Goal: Task Accomplishment & Management: Use online tool/utility

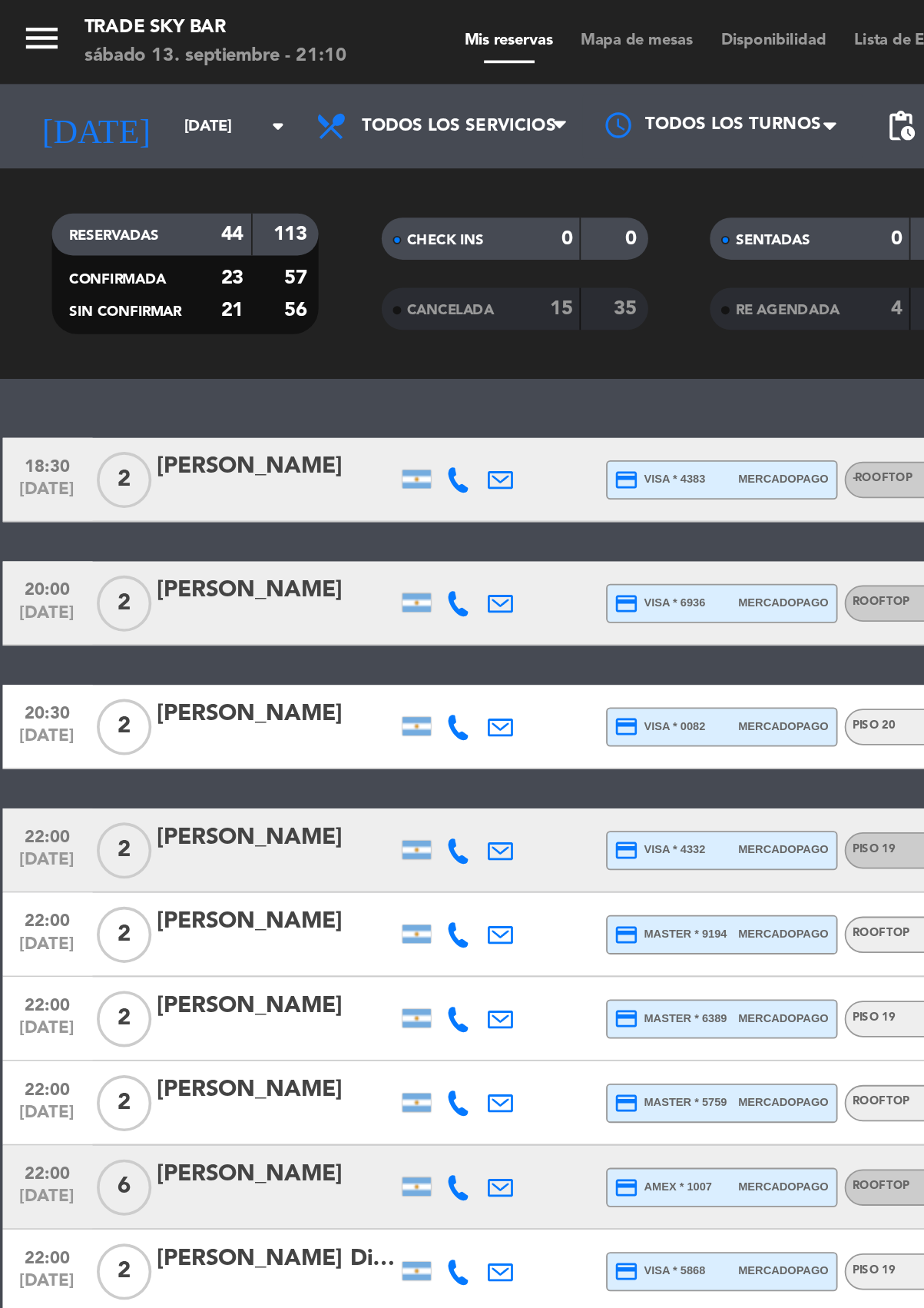
scroll to position [143, 0]
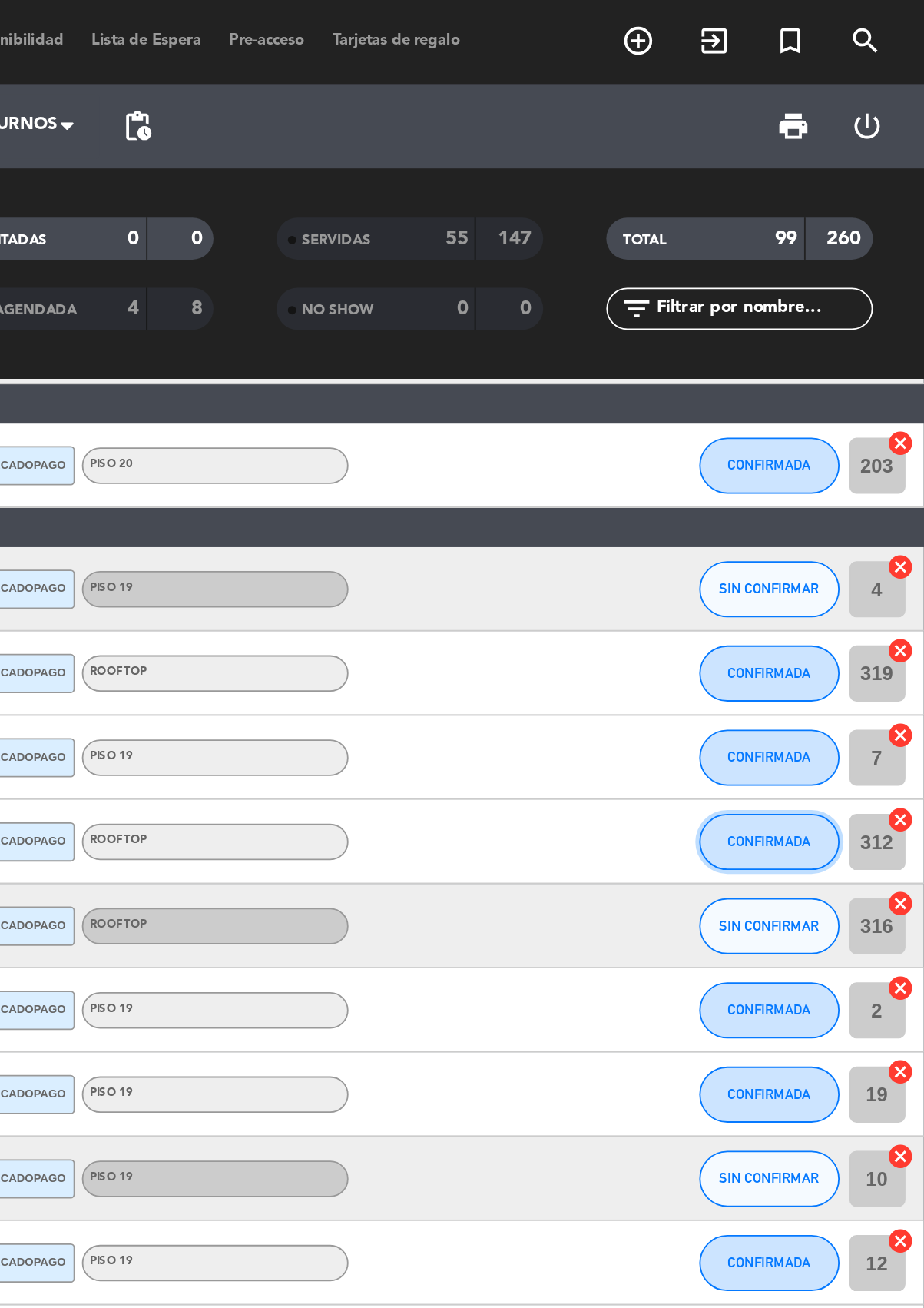
click at [834, 466] on button "CONFIRMADA" at bounding box center [839, 461] width 77 height 30
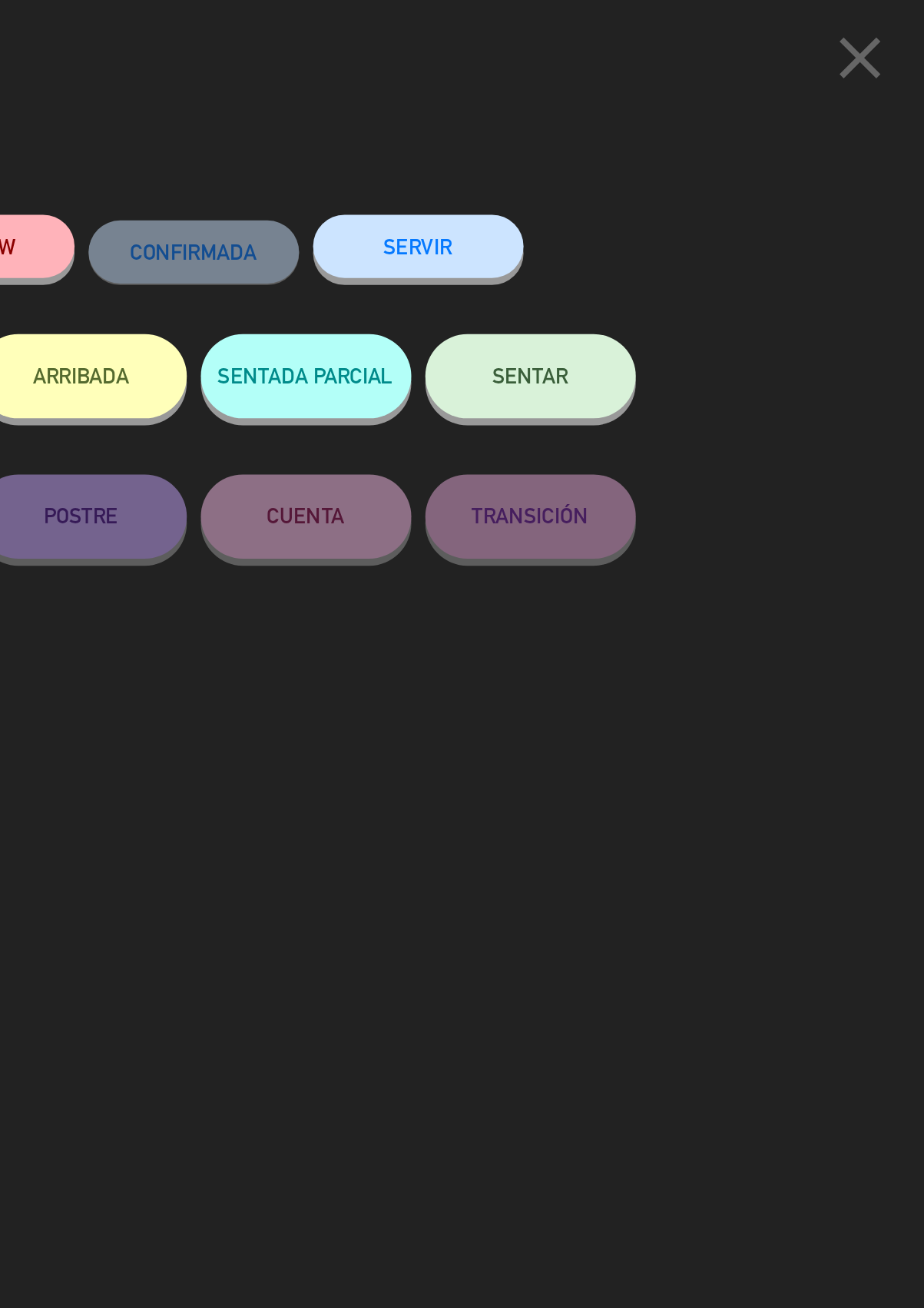
click at [679, 130] on button "SERVIR" at bounding box center [647, 134] width 115 height 34
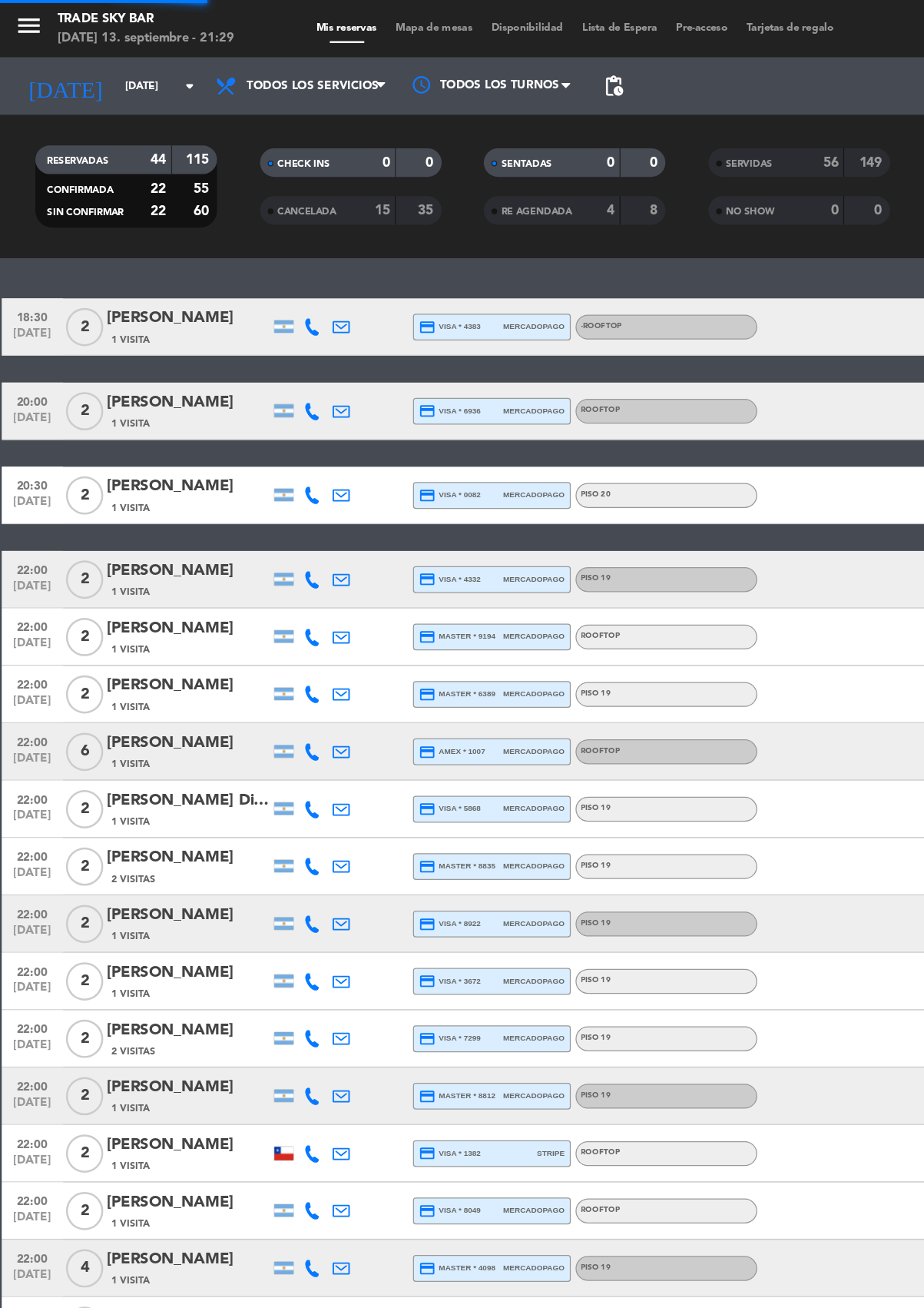
scroll to position [0, 0]
click at [273, 554] on icon at bounding box center [274, 557] width 14 height 14
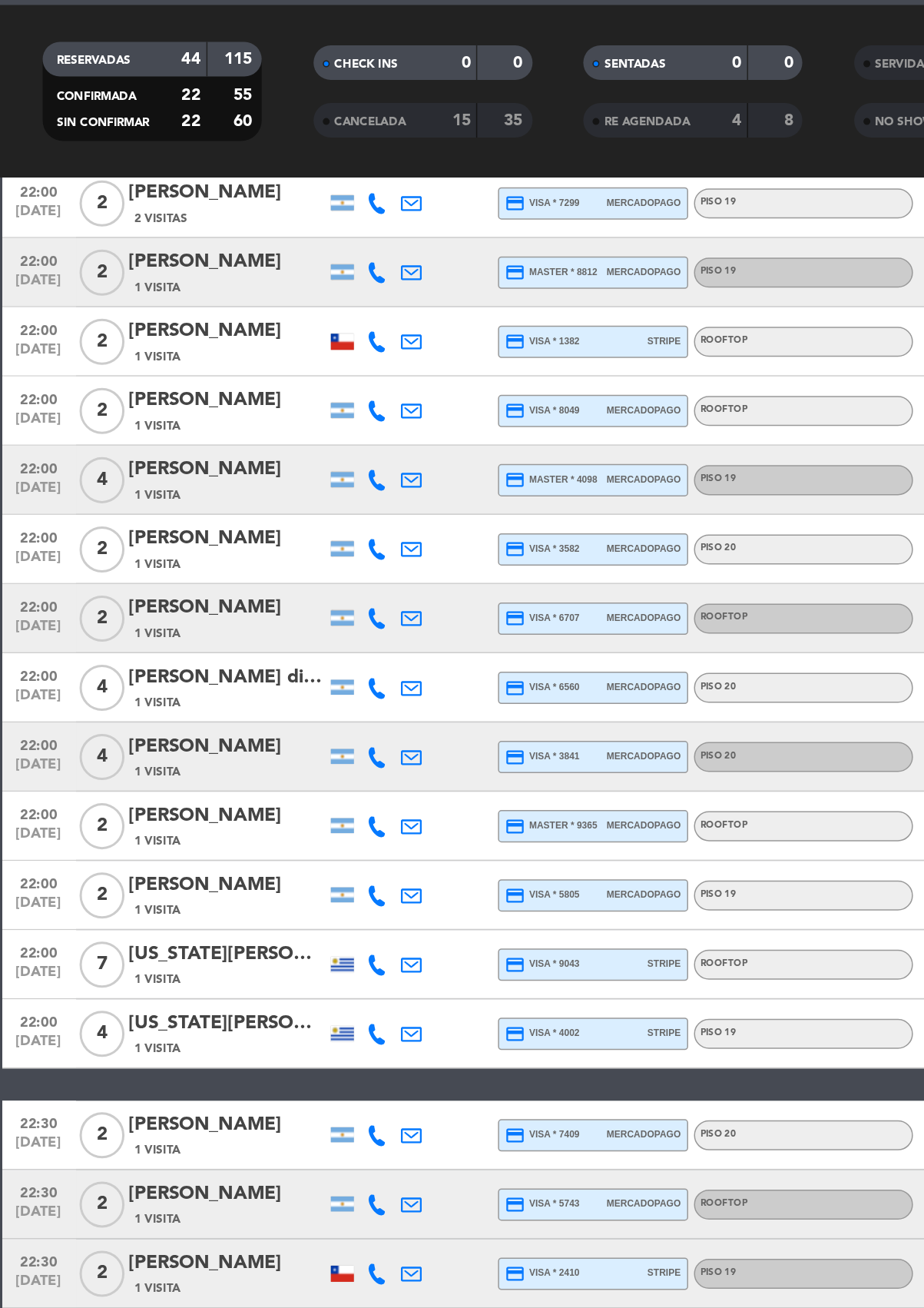
scroll to position [608, 0]
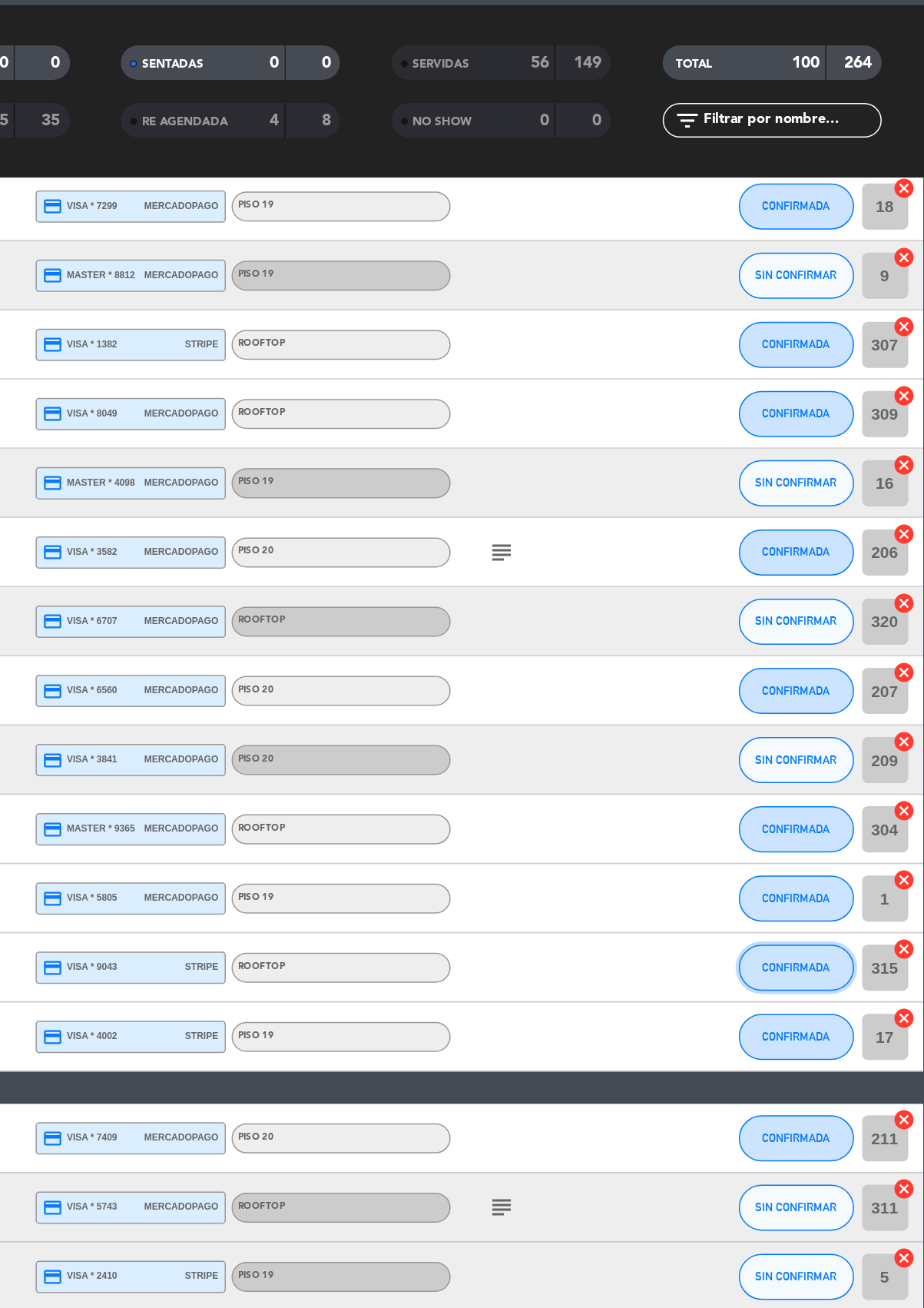
click at [828, 721] on button "CONFIRMADA" at bounding box center [839, 734] width 77 height 30
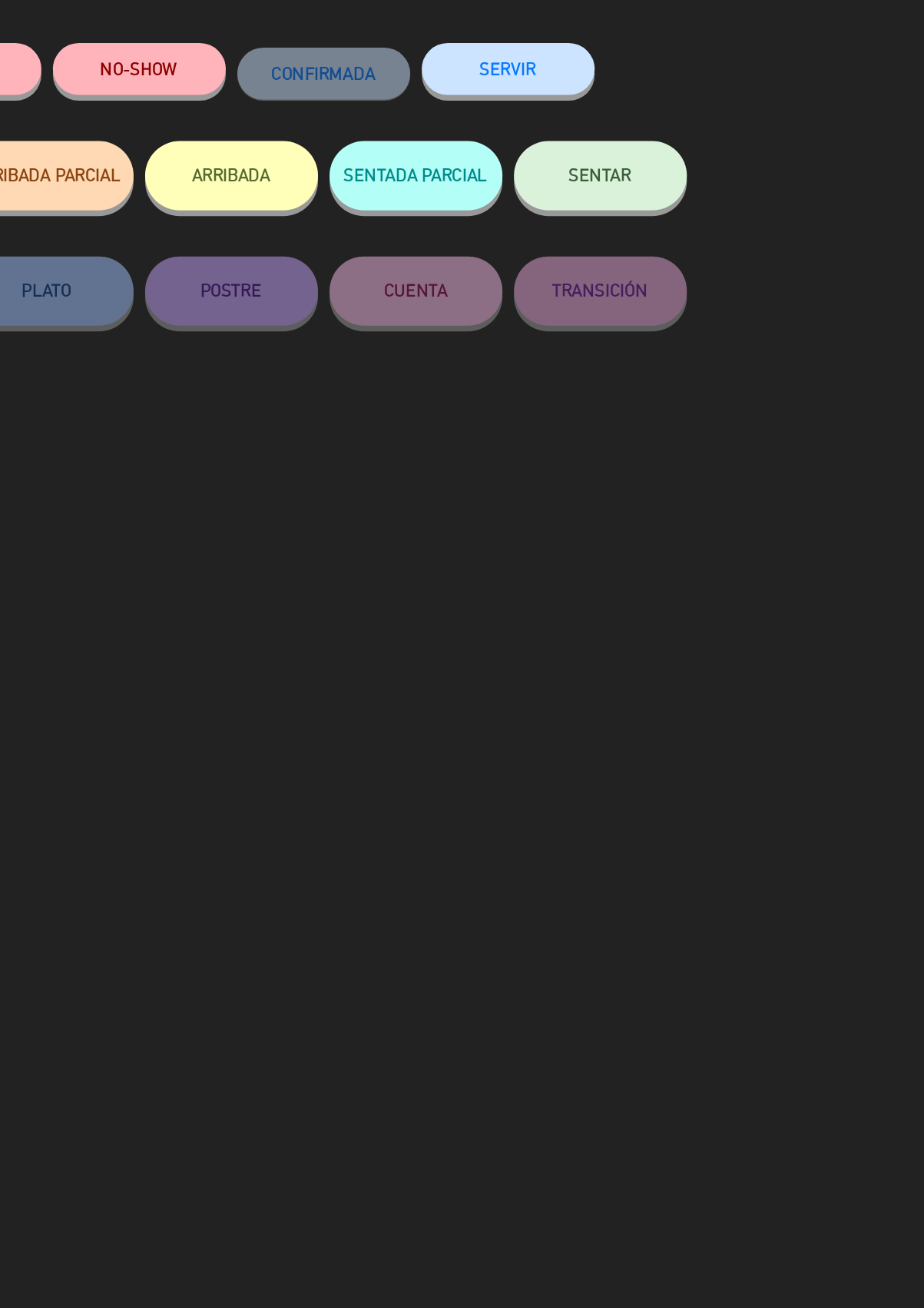
click at [660, 131] on button "SERVIR" at bounding box center [647, 134] width 115 height 34
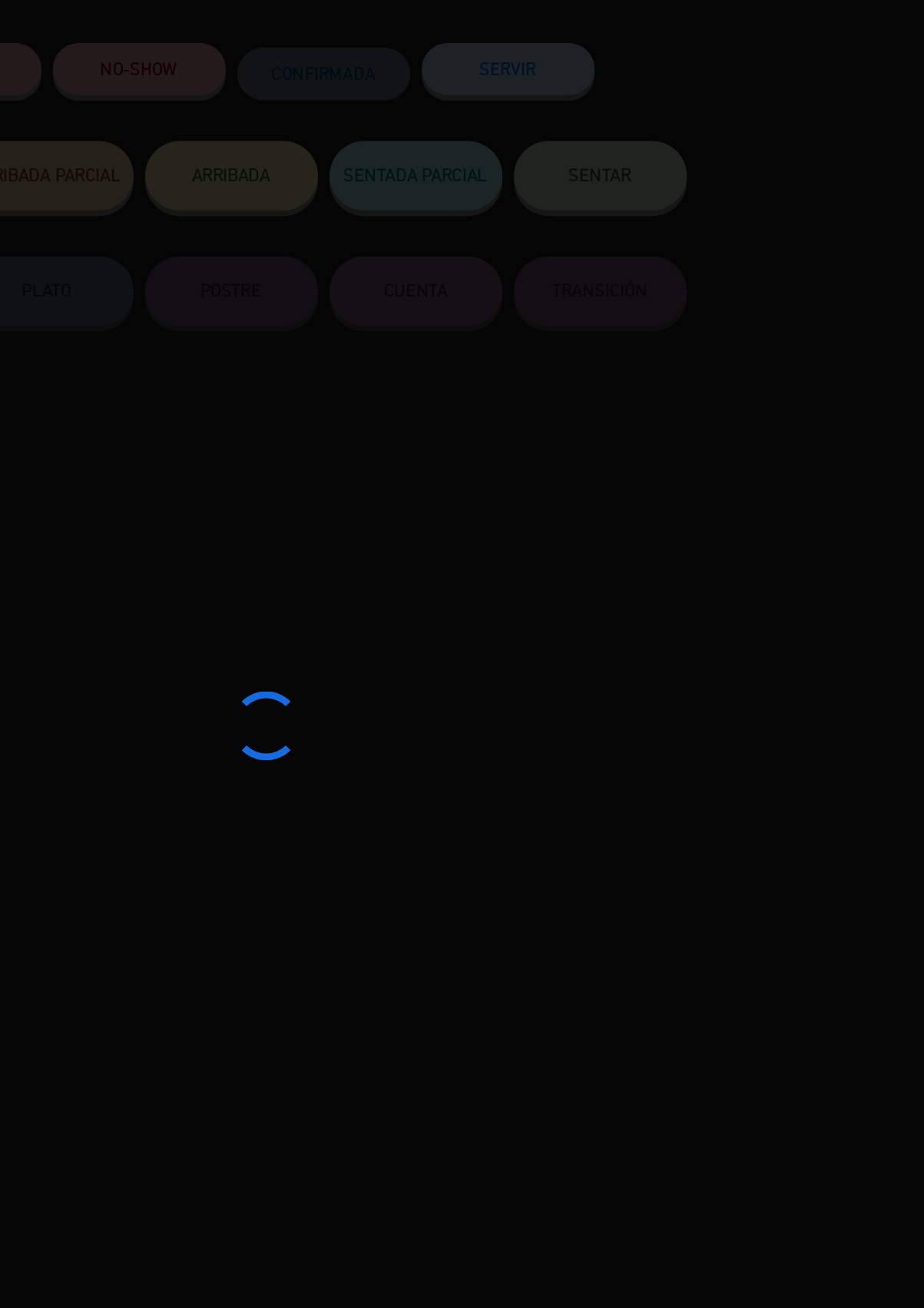
type input "316"
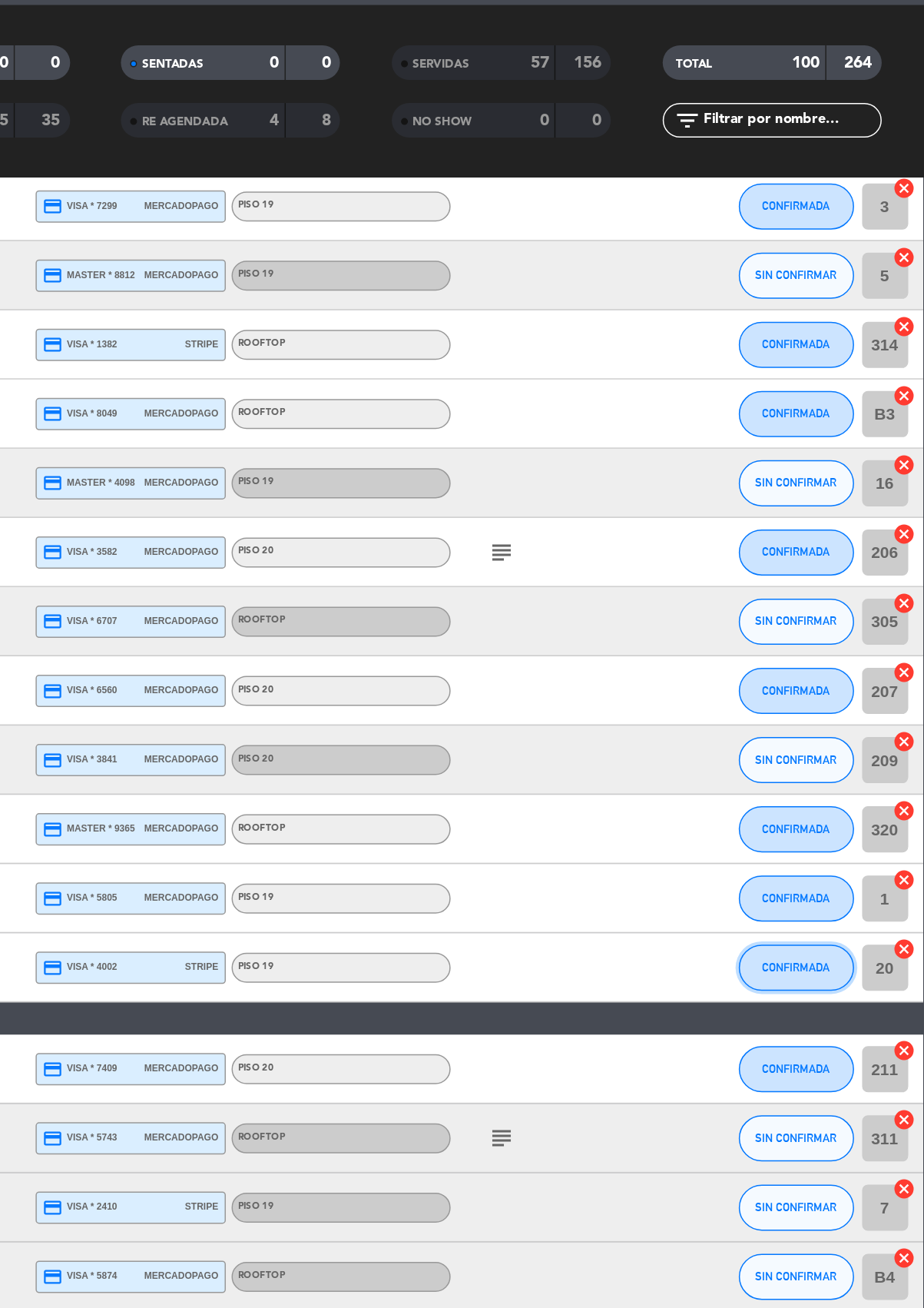
click at [840, 723] on button "CONFIRMADA" at bounding box center [839, 734] width 77 height 30
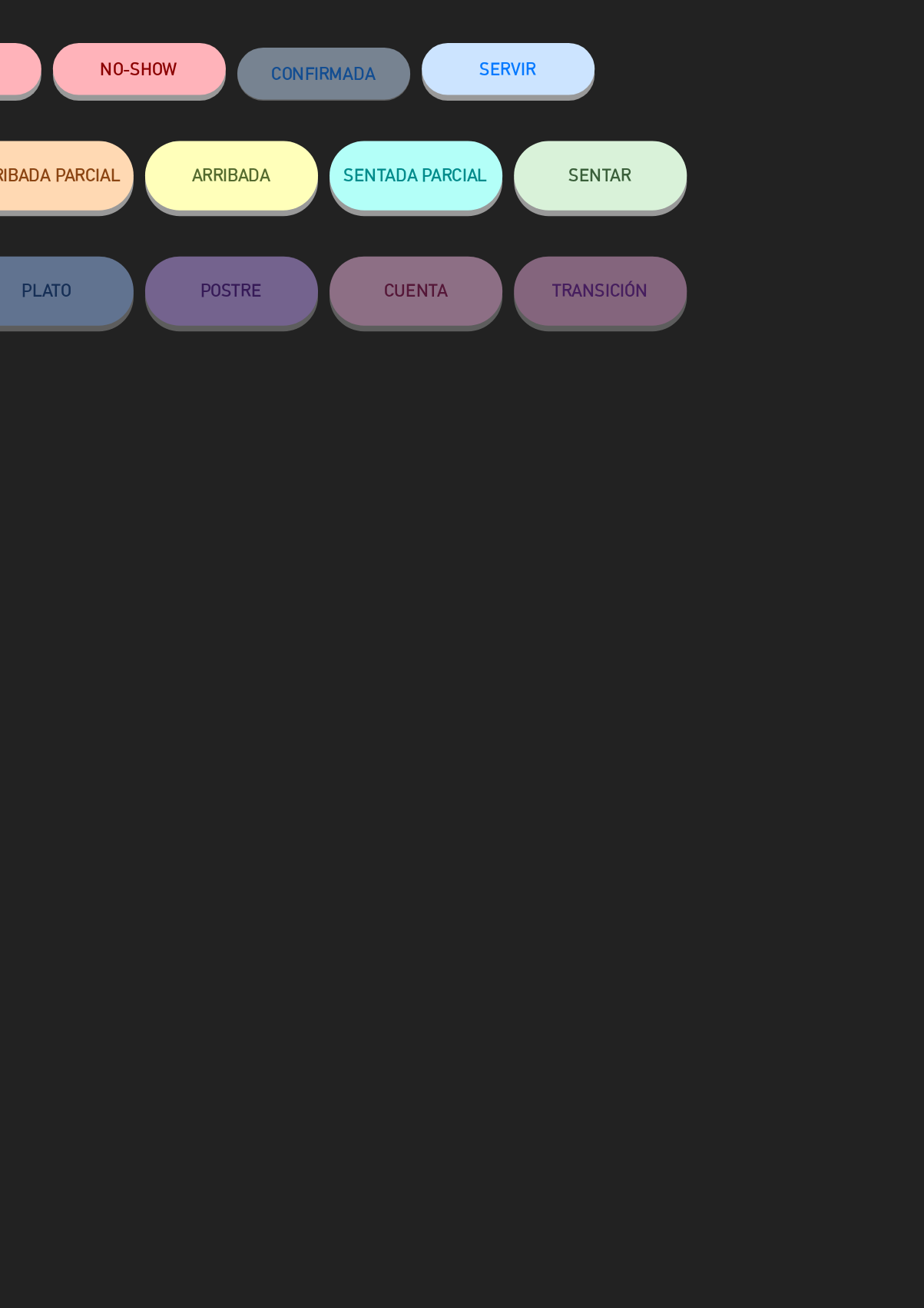
click at [649, 130] on button "SERVIR" at bounding box center [647, 134] width 115 height 34
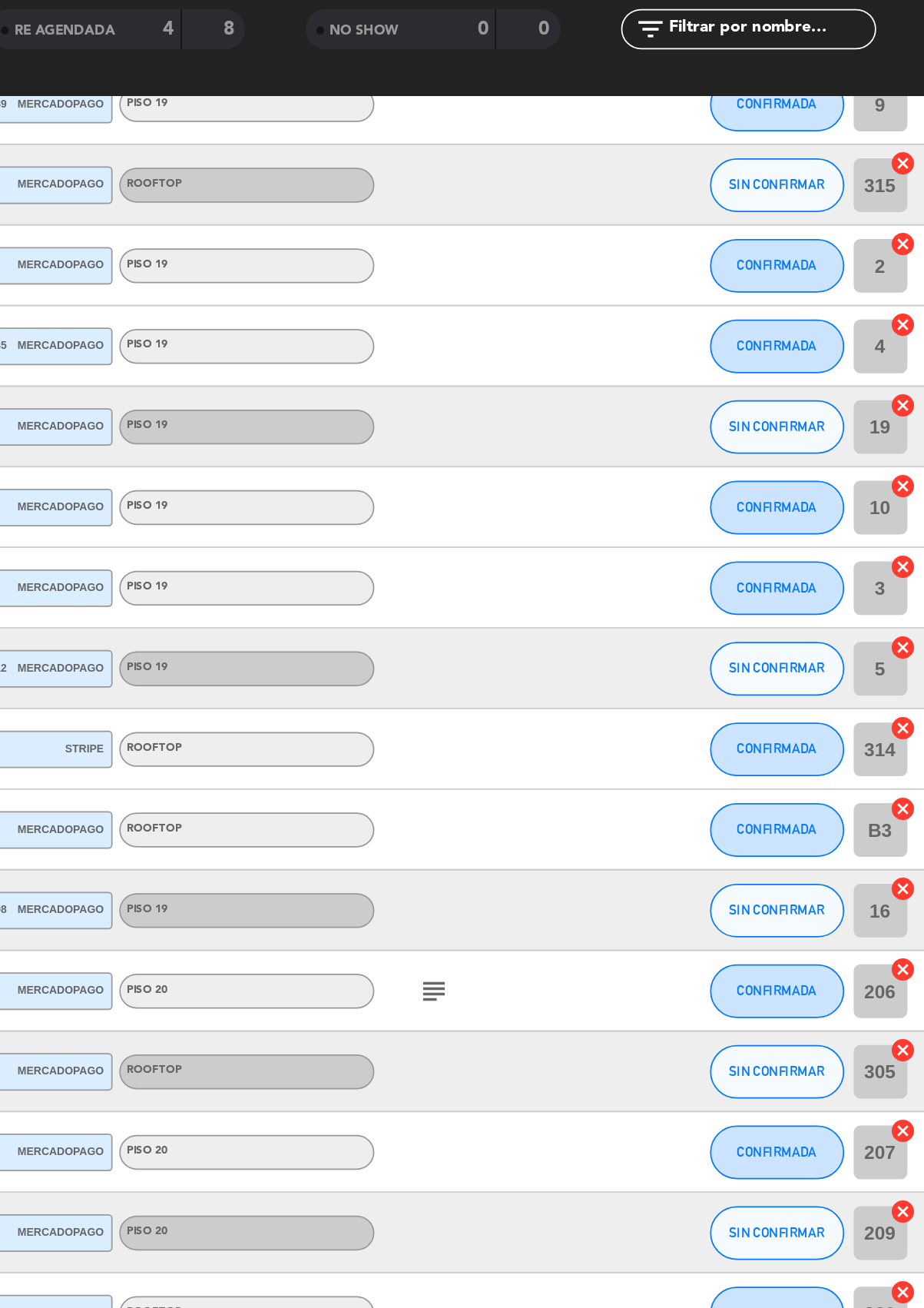
scroll to position [0, 0]
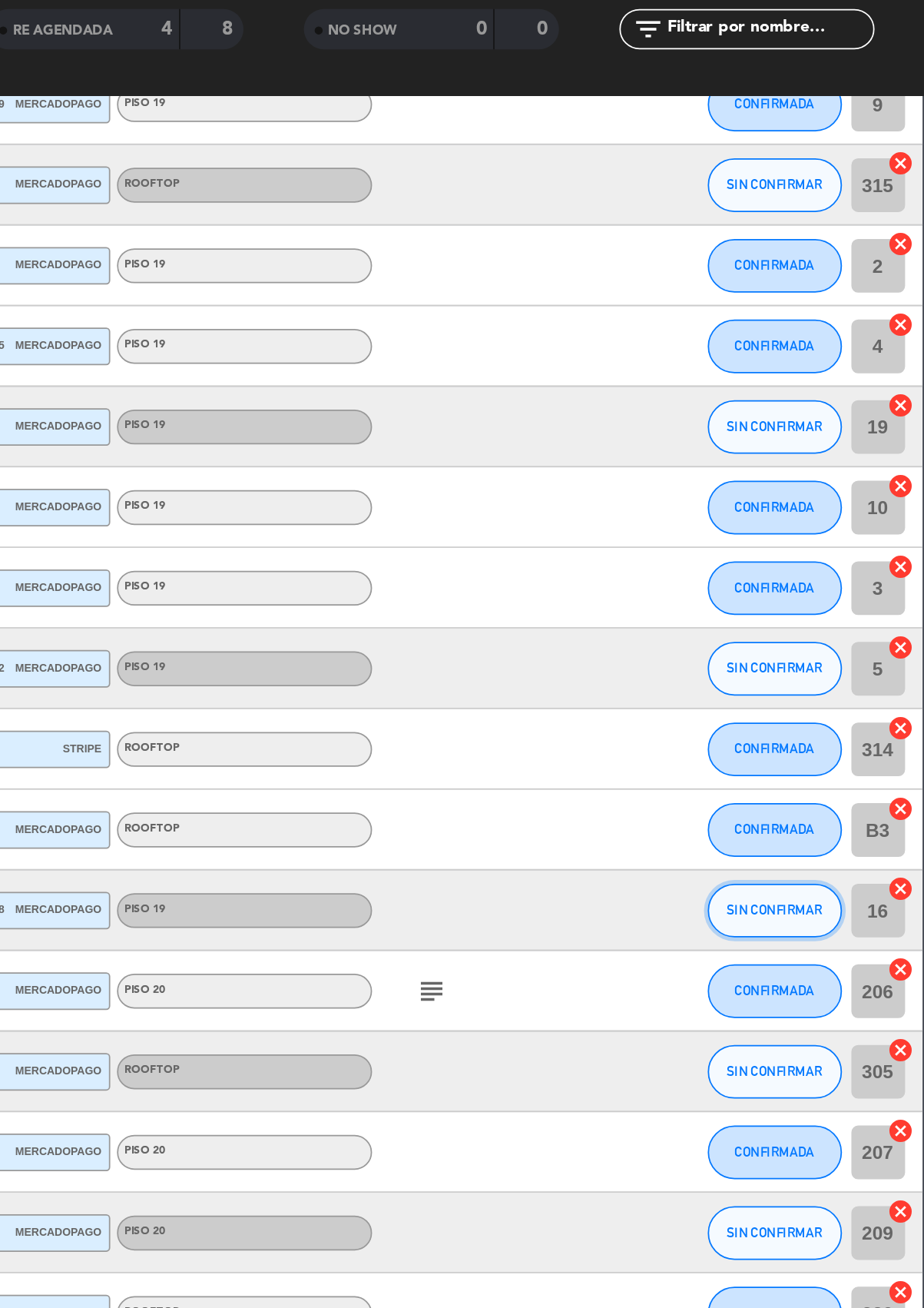
click at [837, 663] on button "SIN CONFIRMAR" at bounding box center [839, 674] width 77 height 30
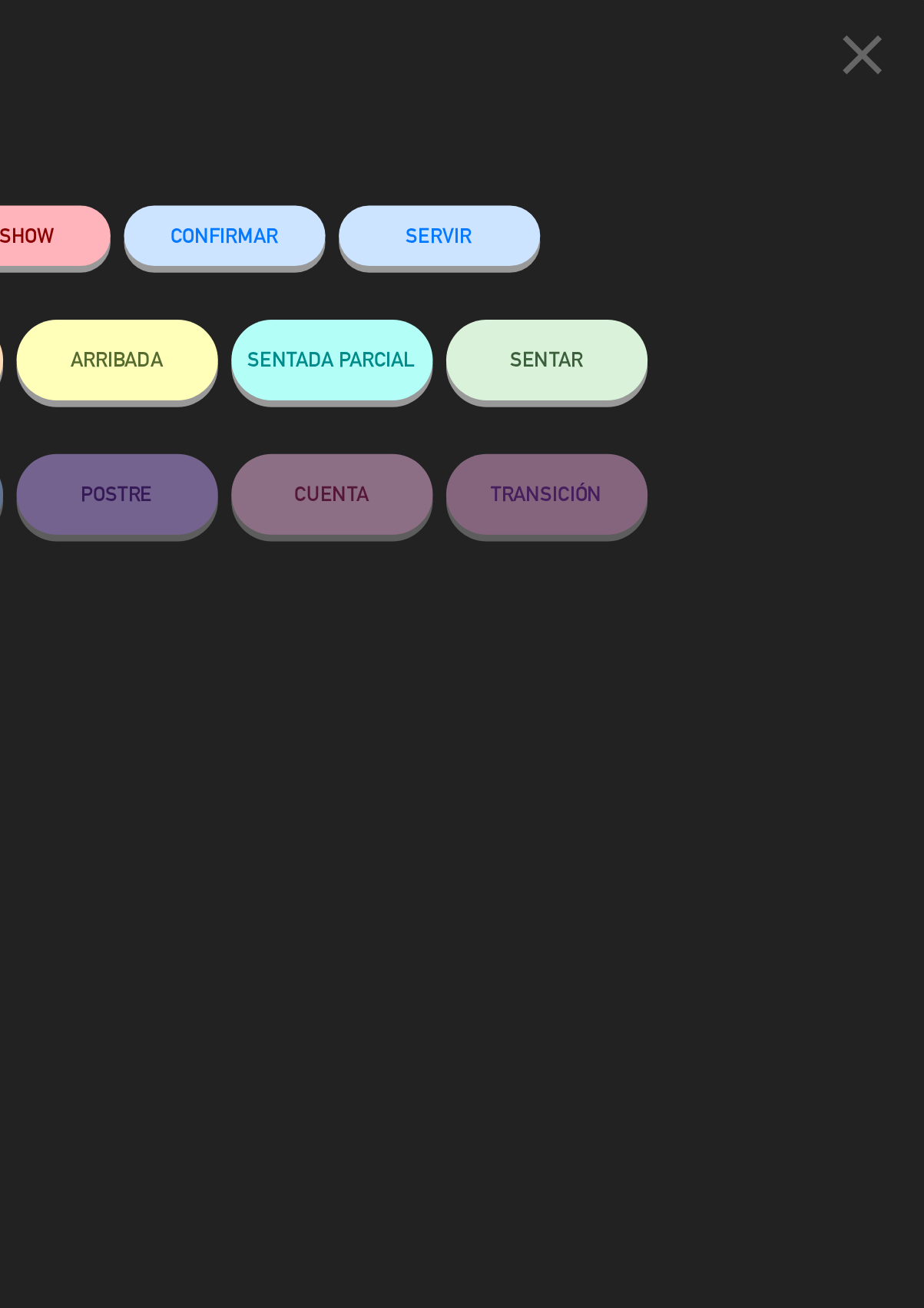
click at [652, 128] on button "SERVIR" at bounding box center [647, 134] width 115 height 34
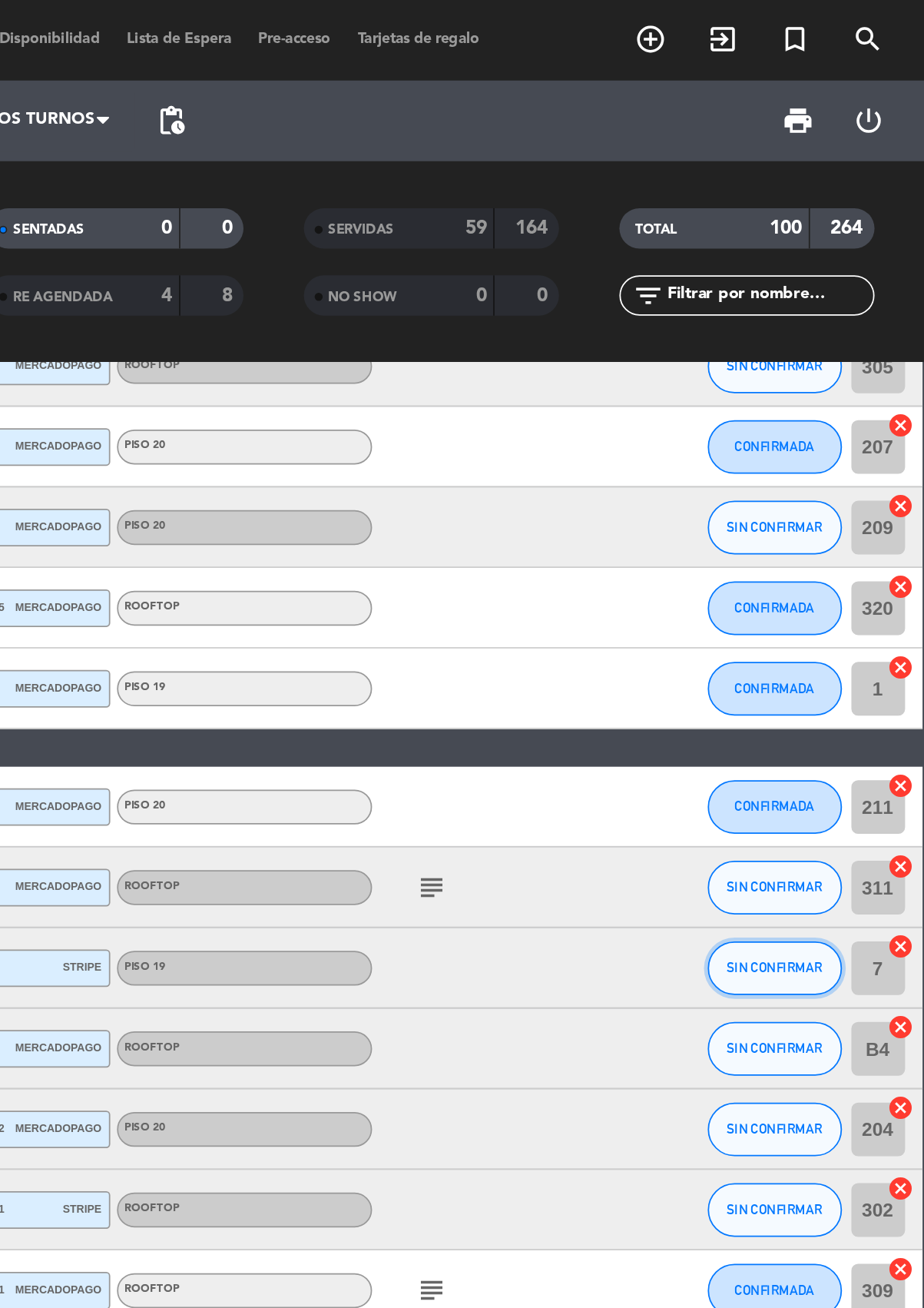
click at [845, 552] on span "SIN CONFIRMAR" at bounding box center [838, 553] width 54 height 9
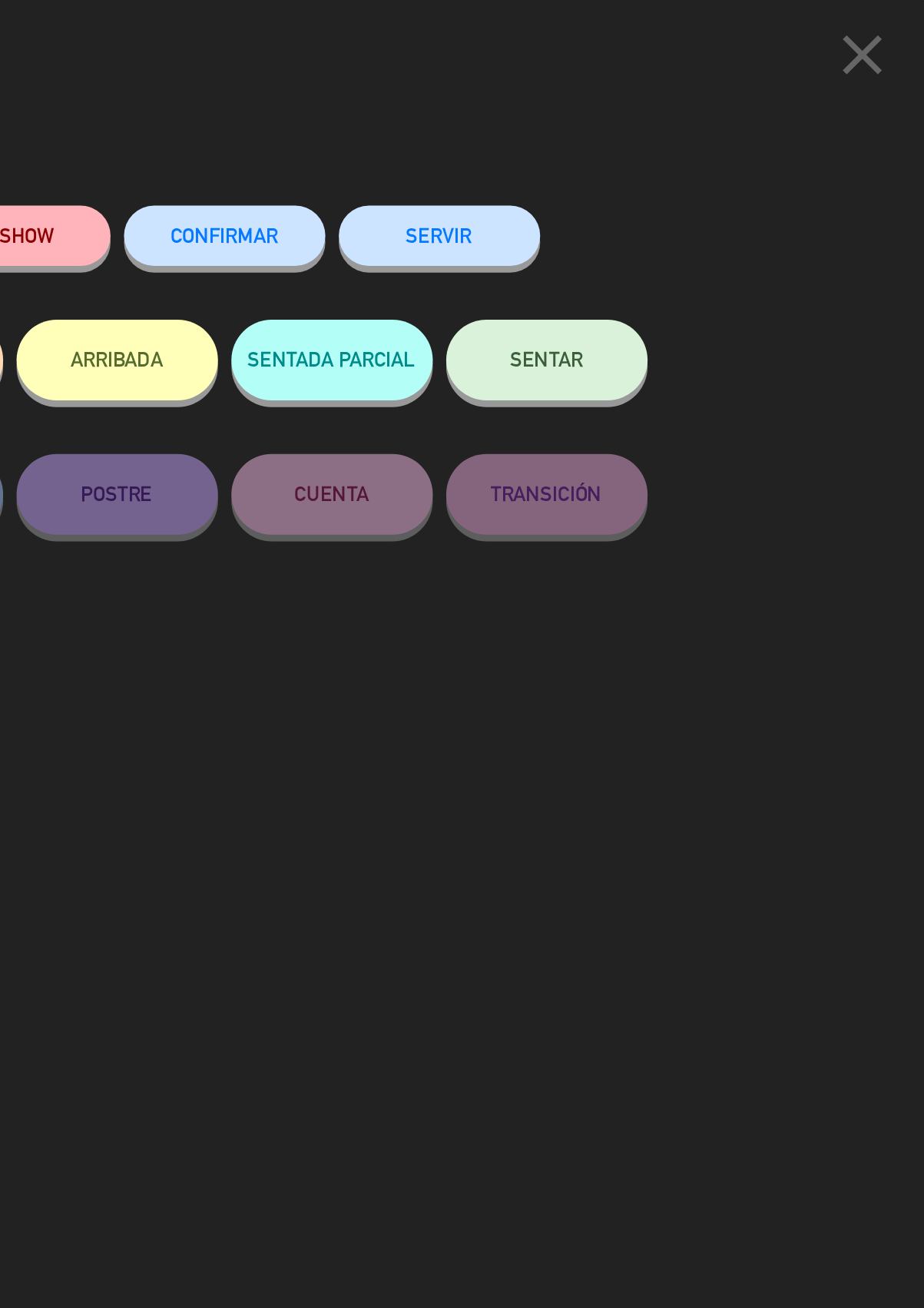
click at [642, 134] on button "SERVIR" at bounding box center [647, 134] width 115 height 34
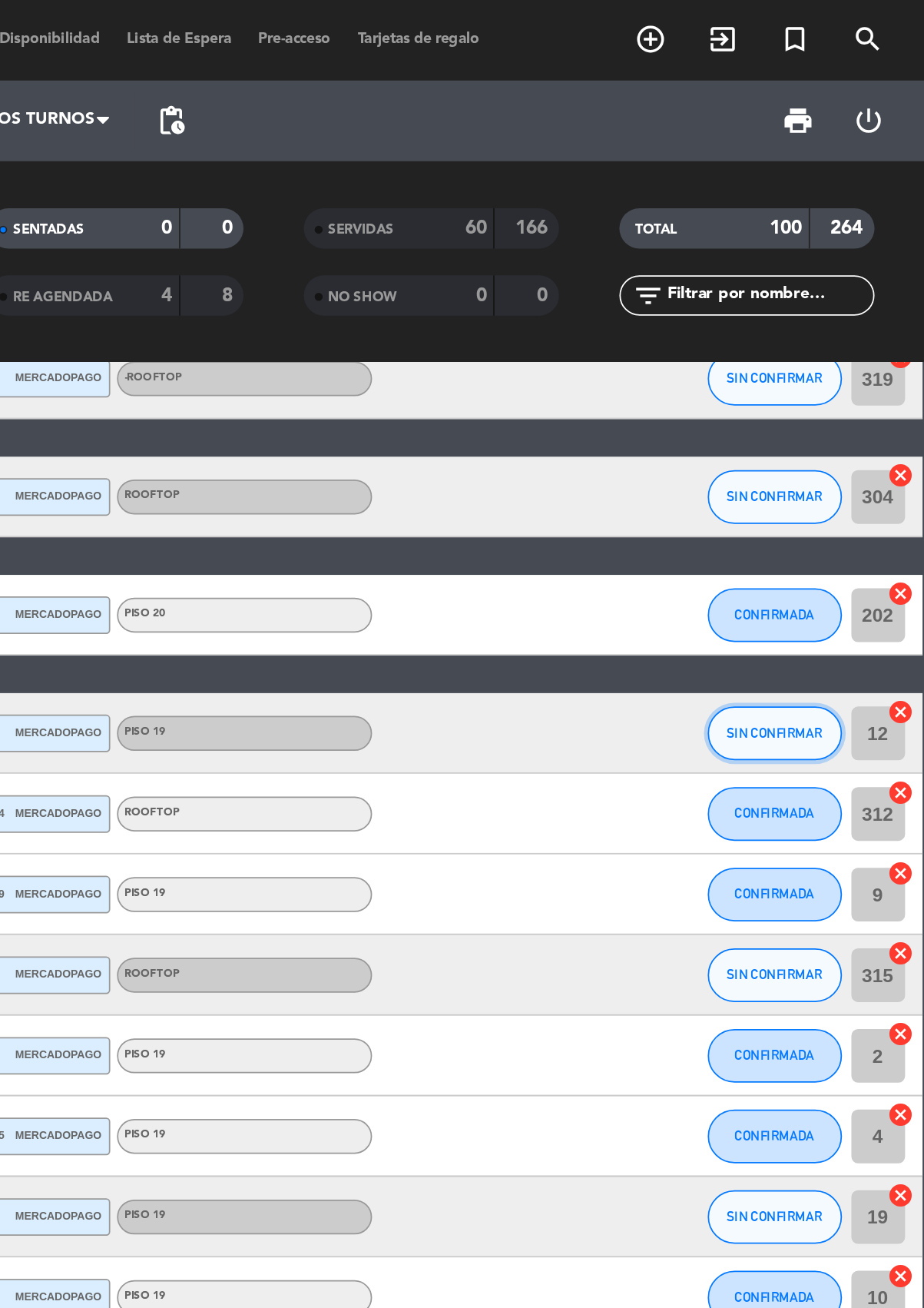
click at [837, 410] on button "SIN CONFIRMAR" at bounding box center [839, 419] width 77 height 30
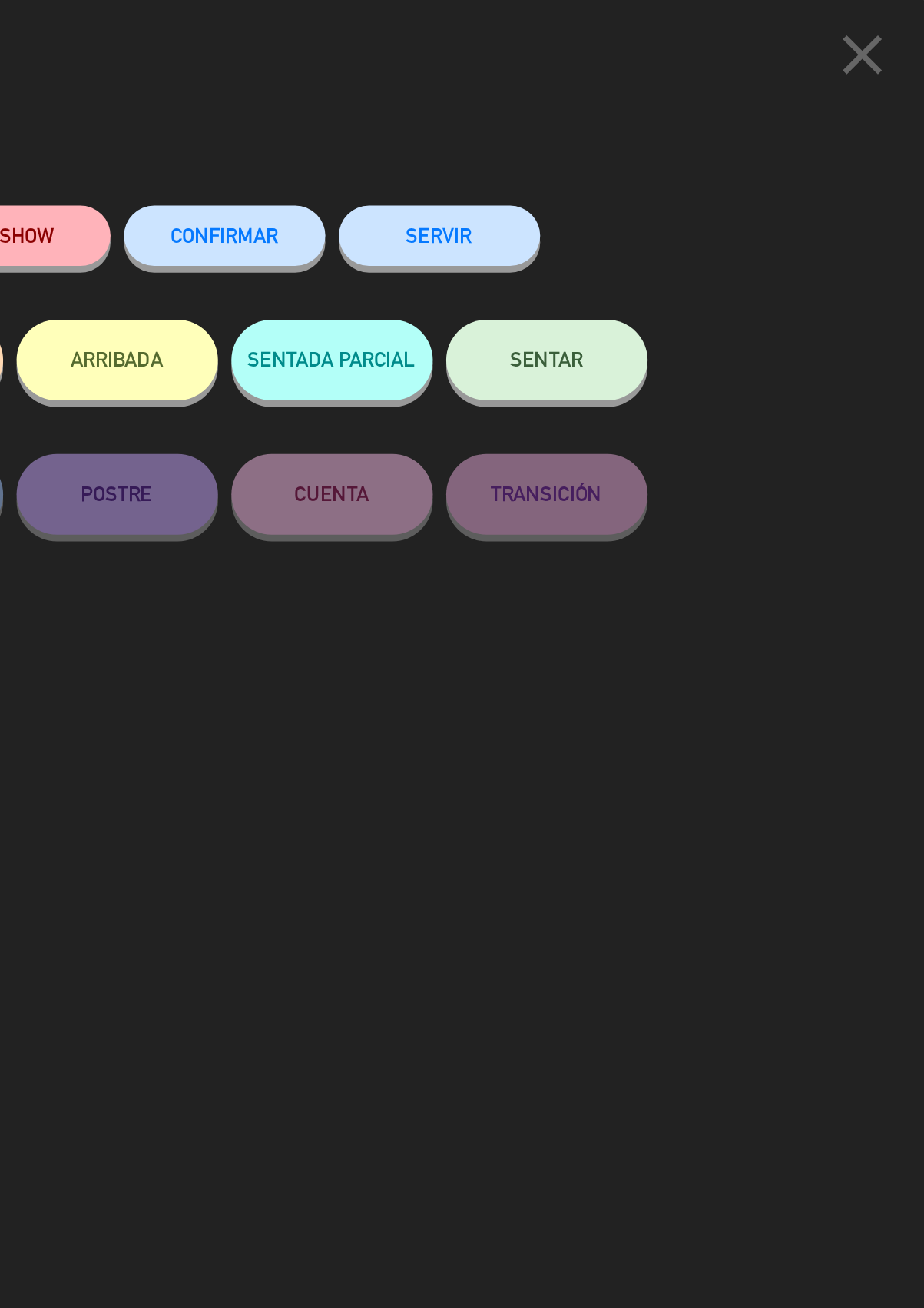
click at [658, 131] on button "SERVIR" at bounding box center [647, 134] width 115 height 34
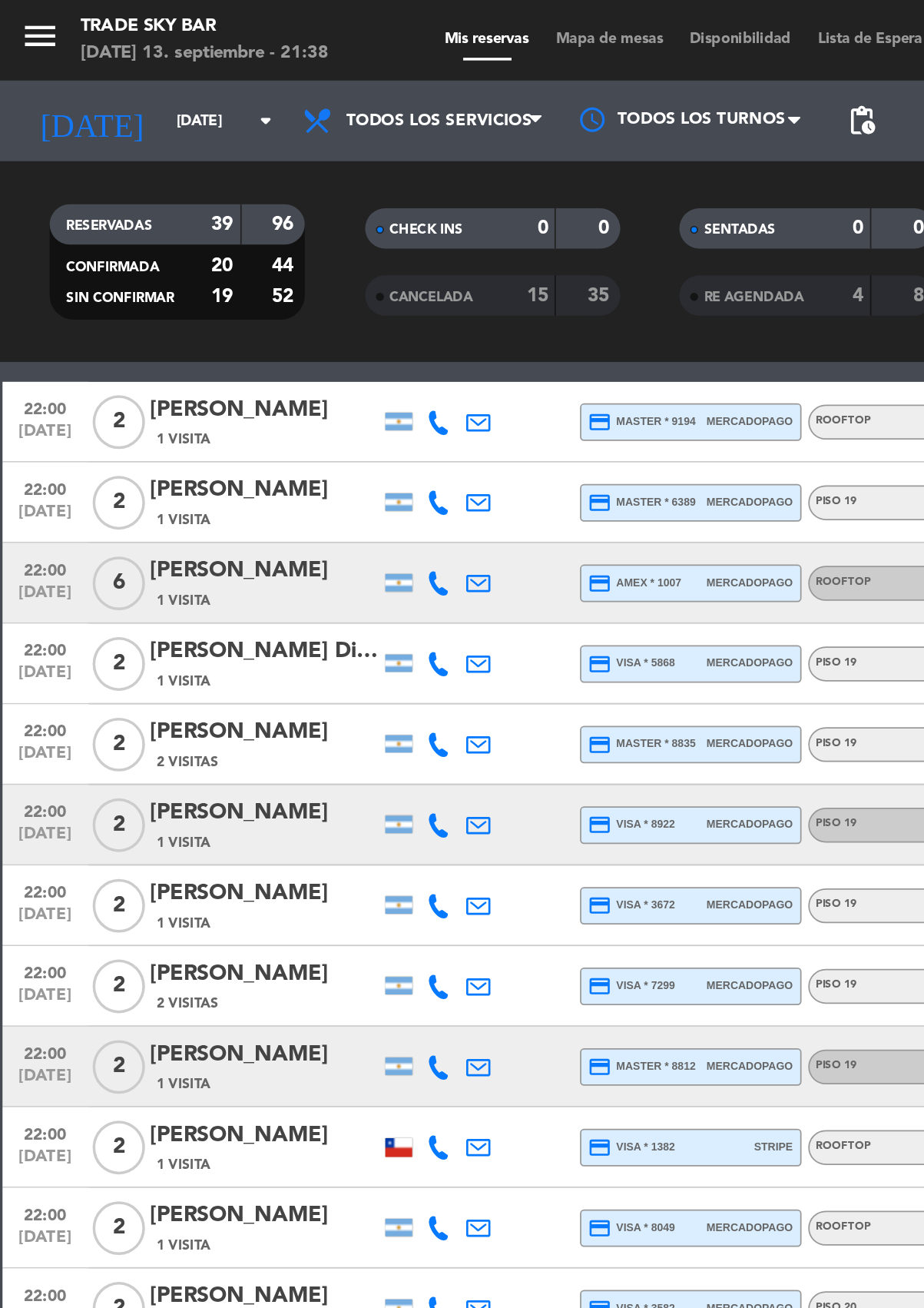
scroll to position [229, 0]
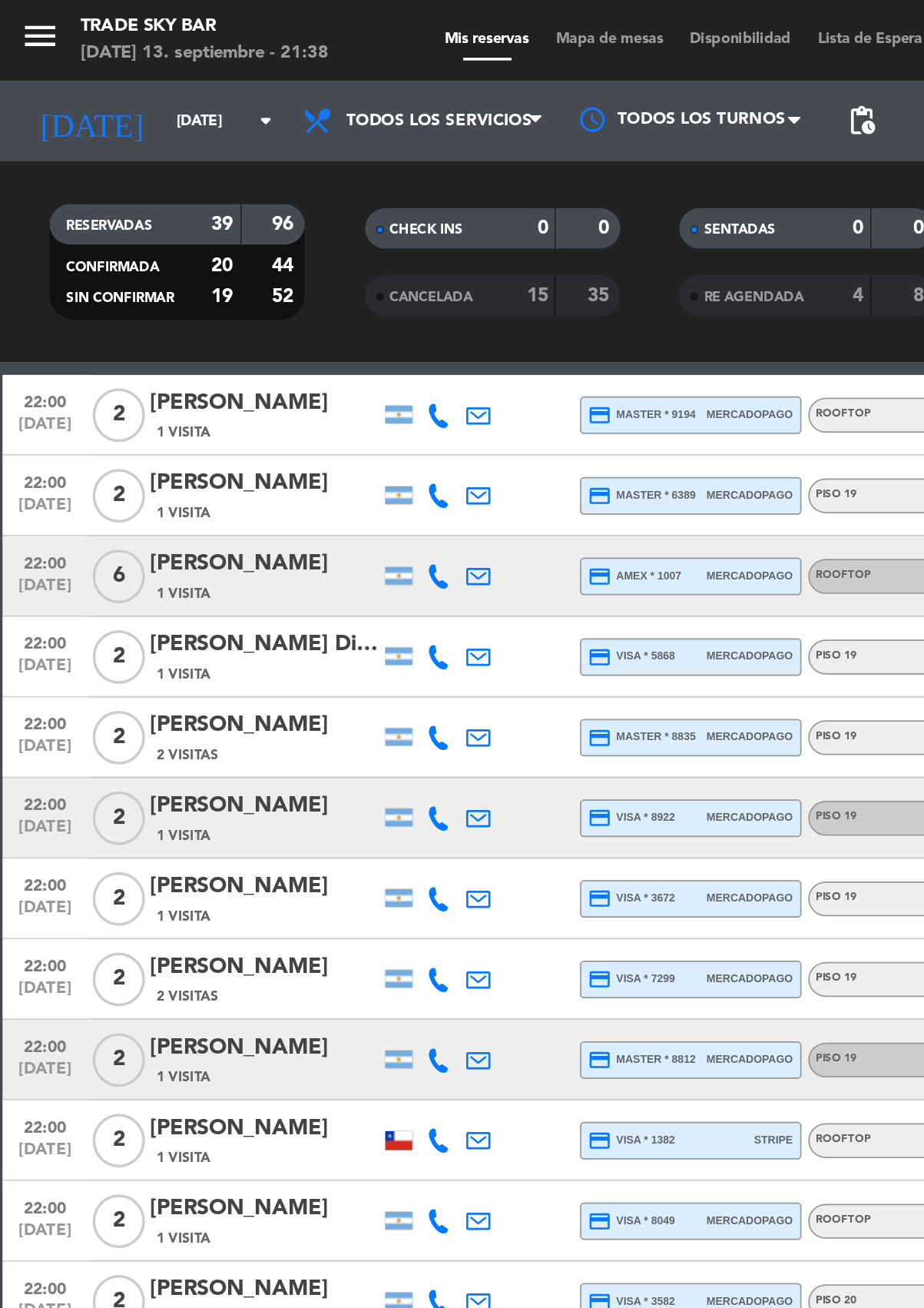
click at [227, 484] on div at bounding box center [228, 468] width 23 height 46
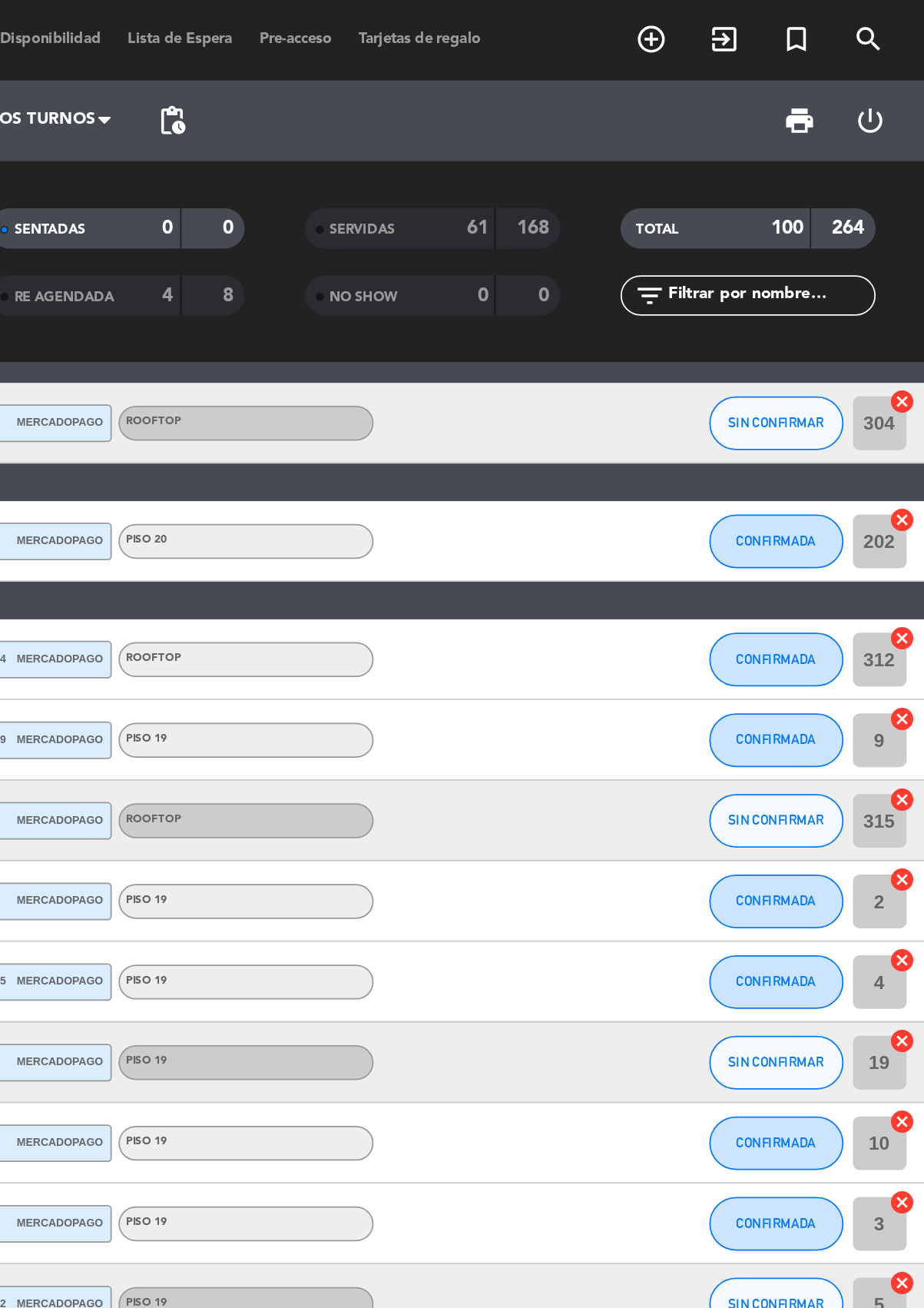
scroll to position [0, 0]
click at [828, 466] on span "SIN CONFIRMAR" at bounding box center [838, 469] width 54 height 9
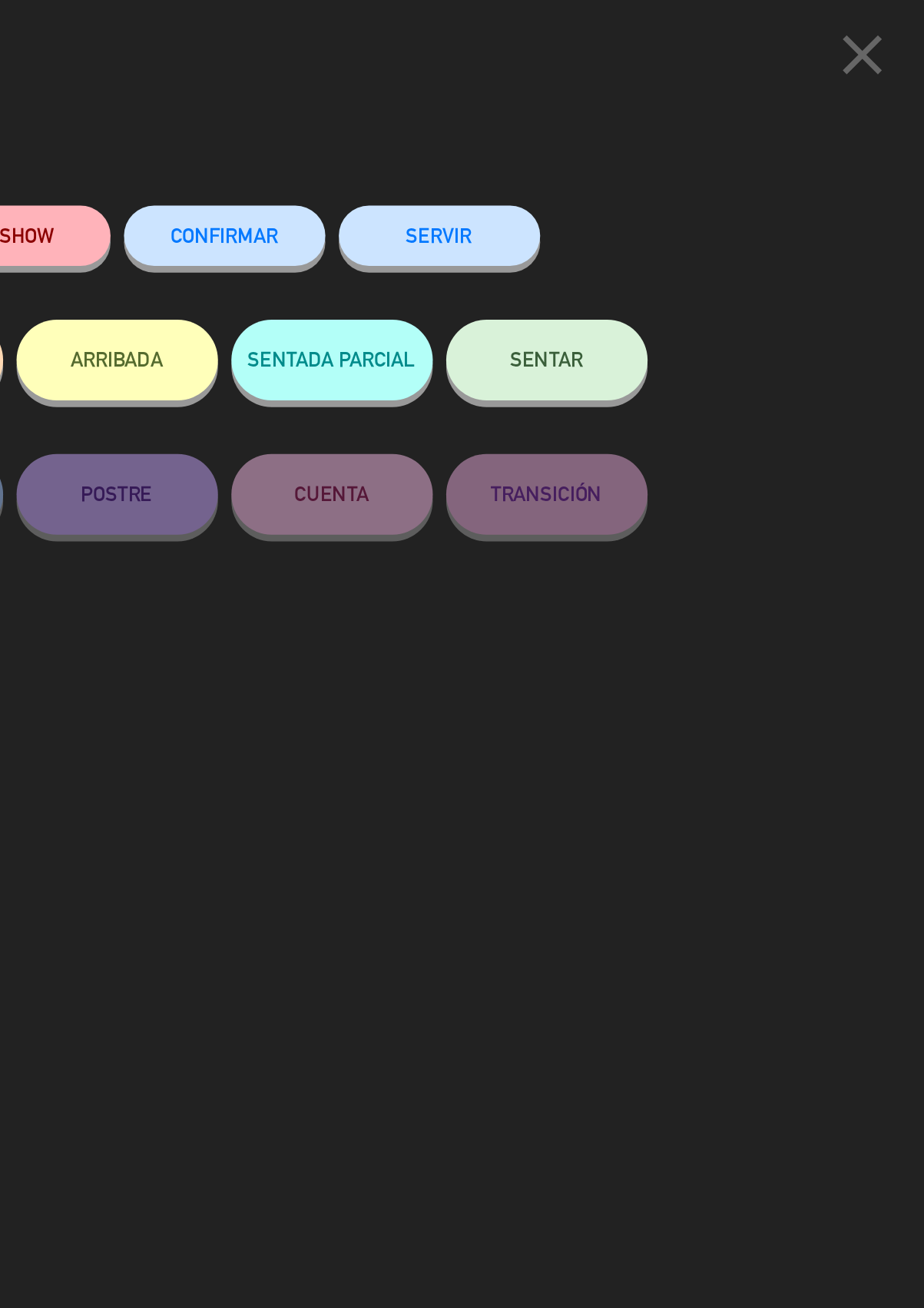
click at [660, 130] on button "SERVIR" at bounding box center [647, 134] width 115 height 34
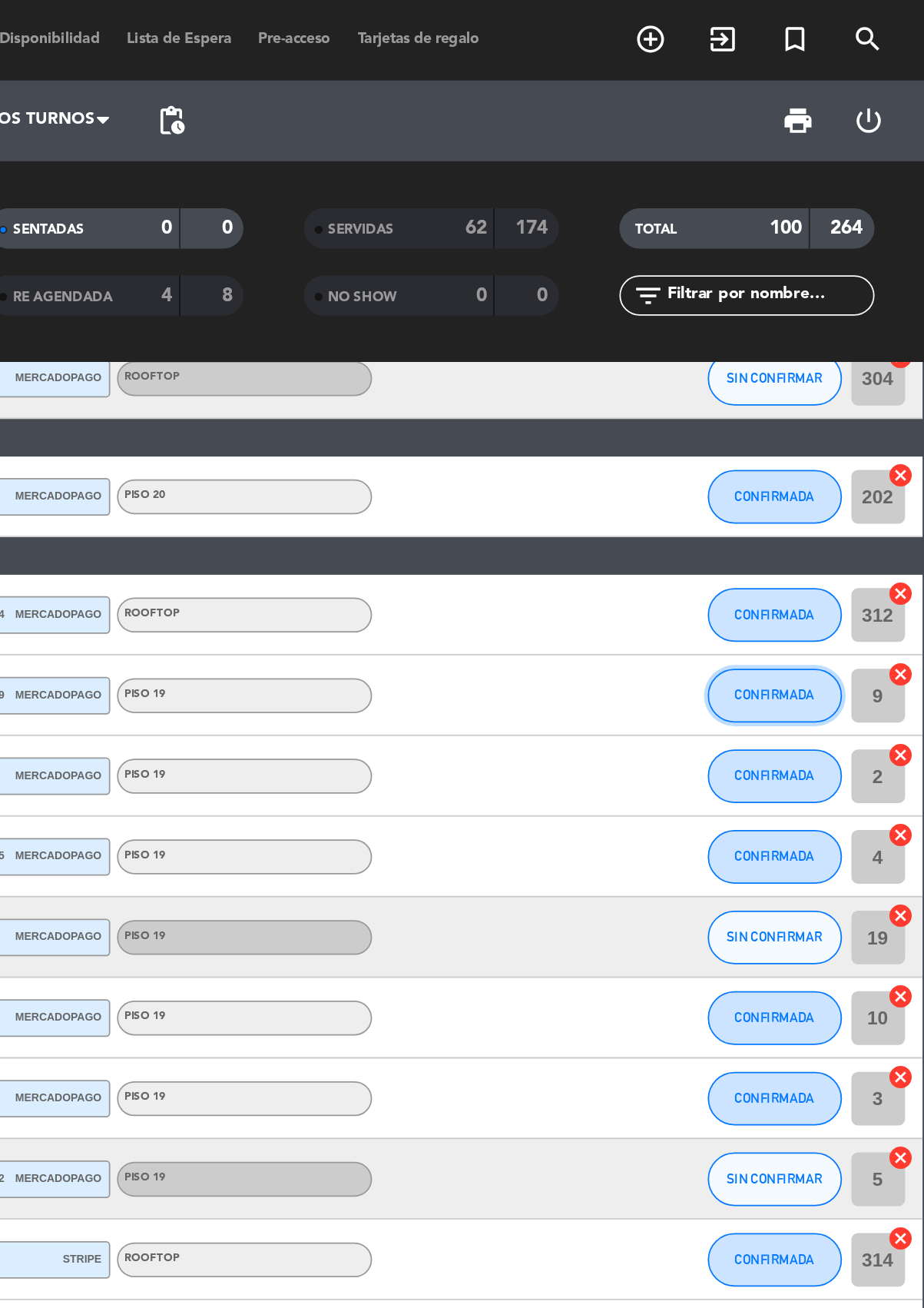
click at [833, 389] on button "CONFIRMADA" at bounding box center [839, 398] width 77 height 30
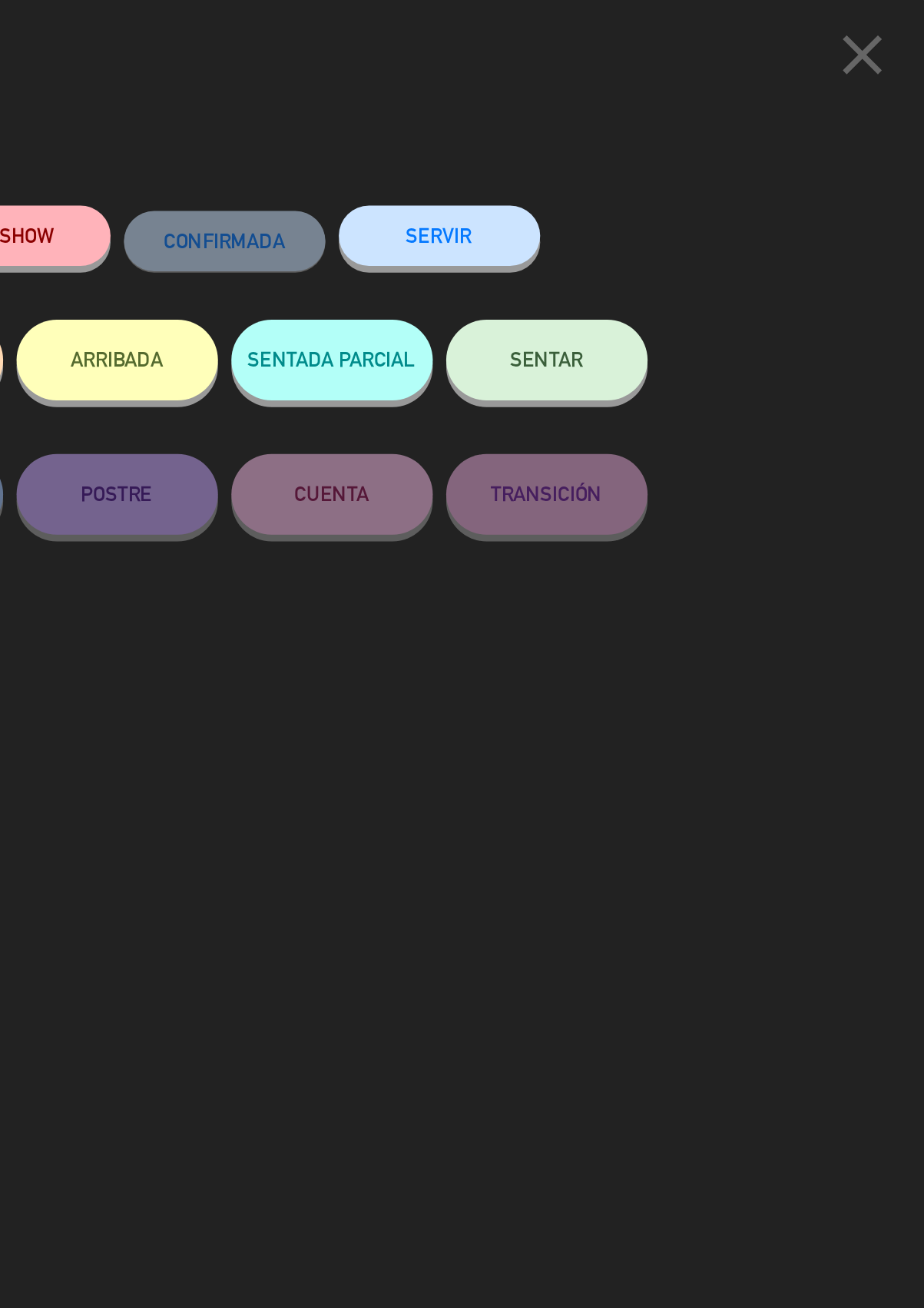
click at [662, 133] on button "SERVIR" at bounding box center [647, 134] width 115 height 34
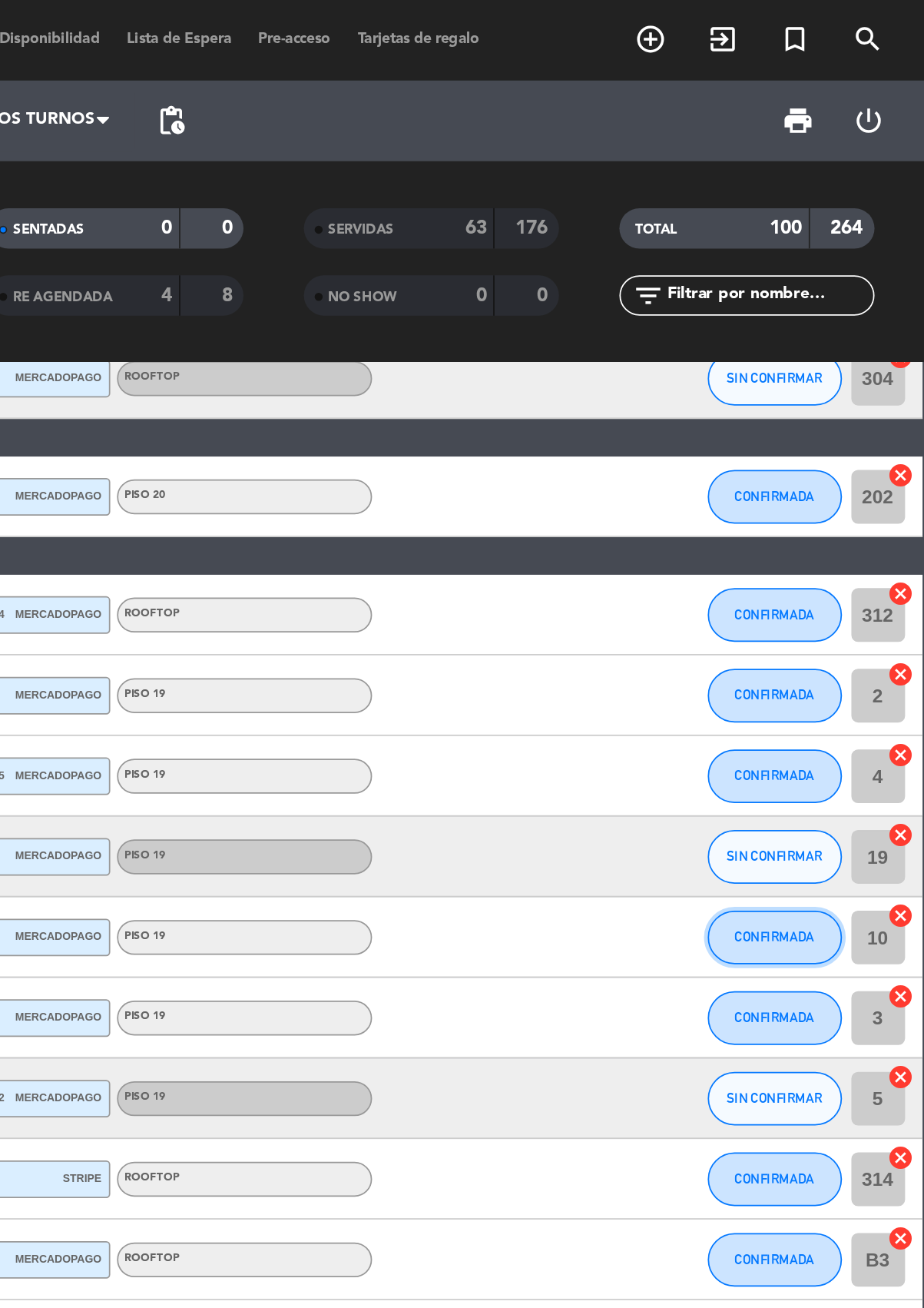
click at [829, 534] on span "CONFIRMADA" at bounding box center [839, 535] width 46 height 9
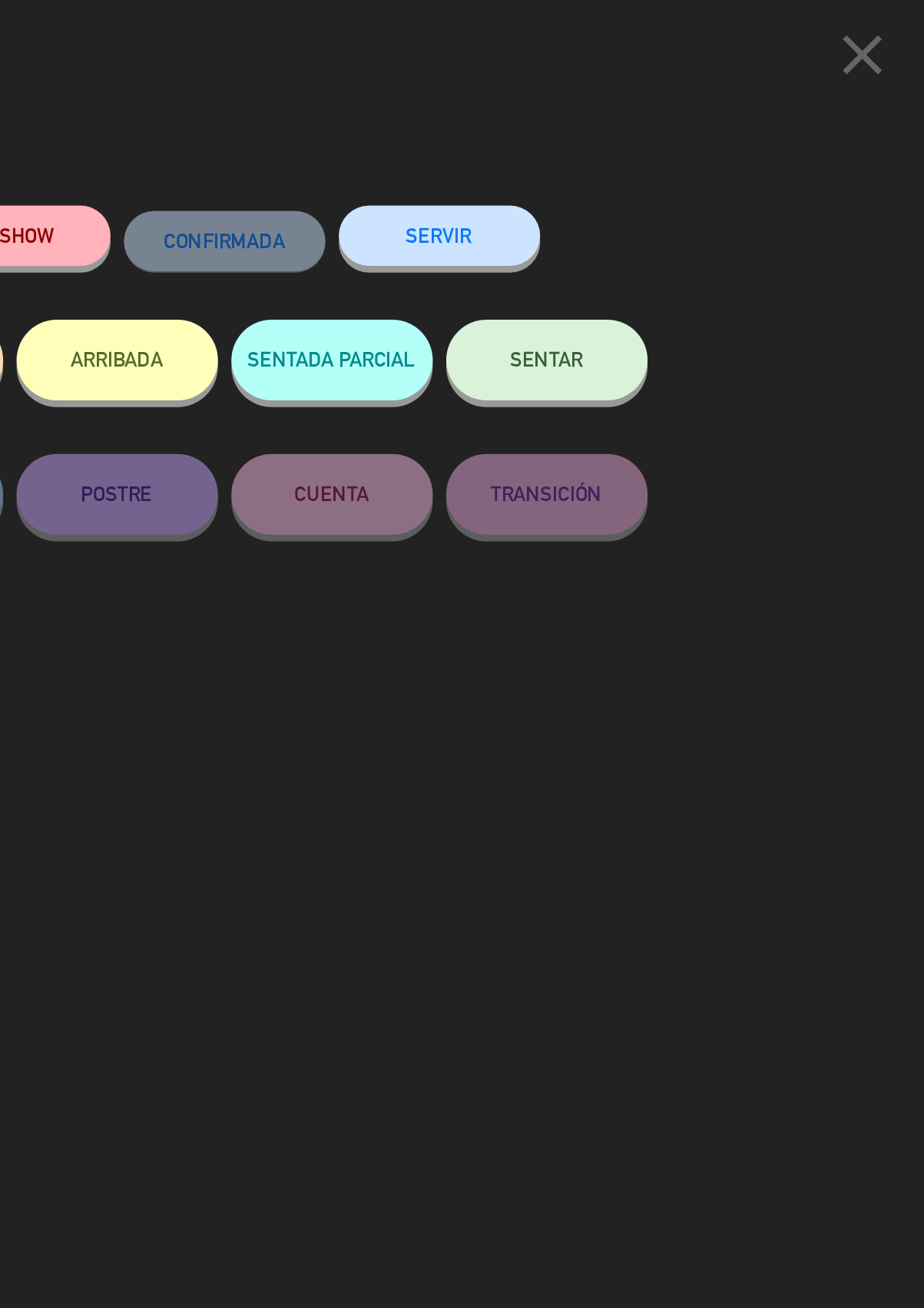
click at [658, 128] on button "SERVIR" at bounding box center [647, 134] width 115 height 34
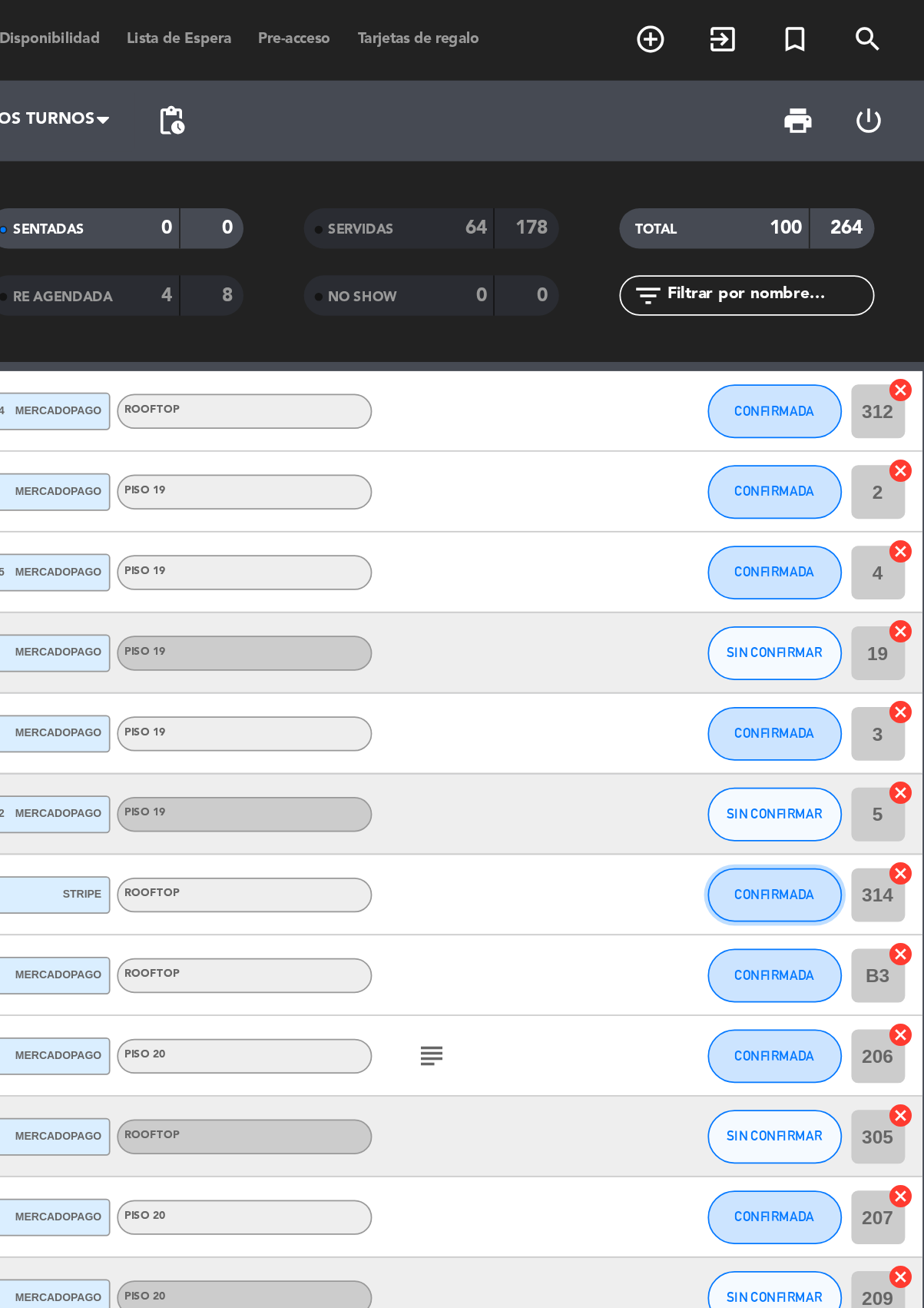
click at [839, 507] on span "CONFIRMADA" at bounding box center [839, 511] width 46 height 9
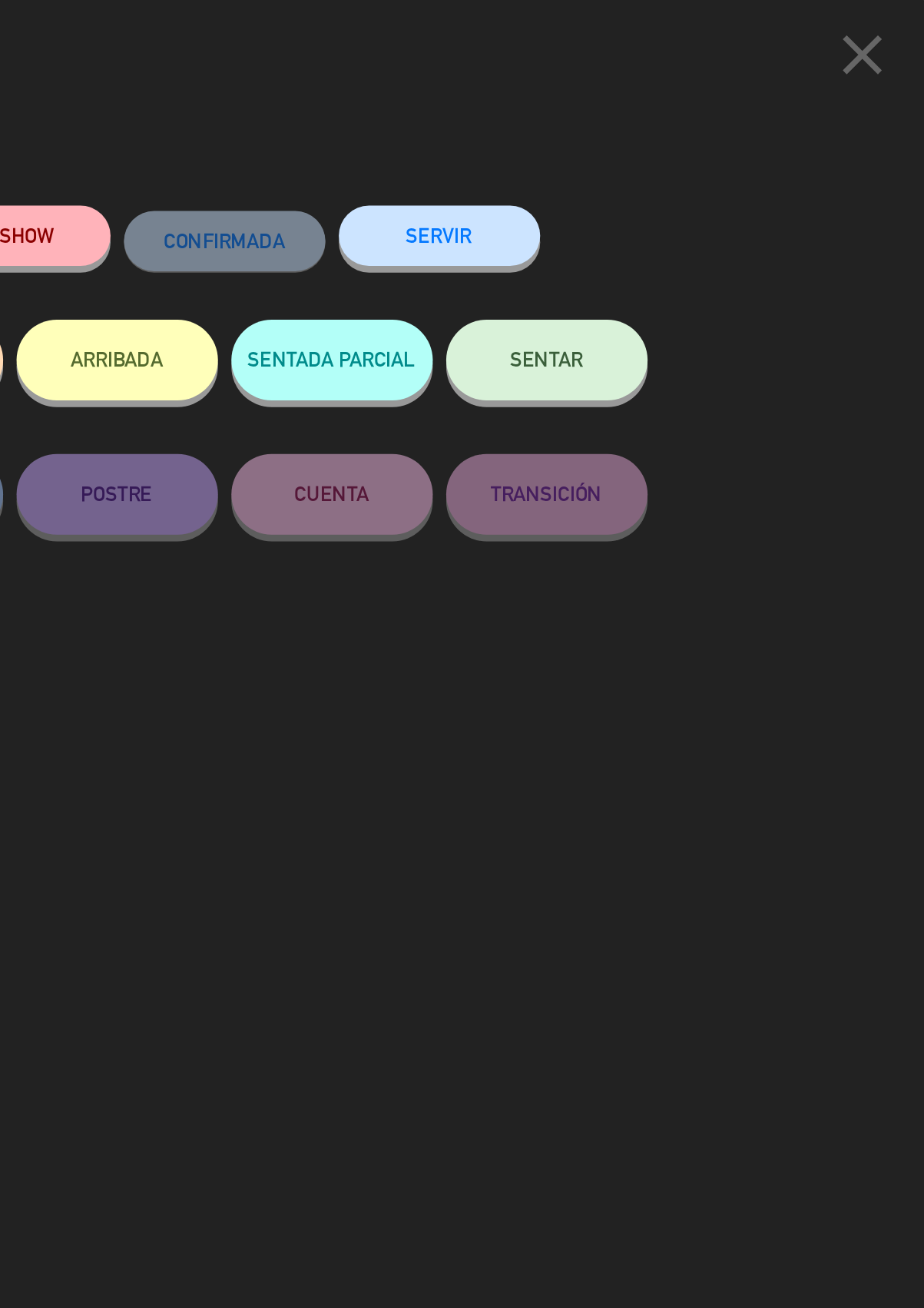
click at [656, 136] on button "SERVIR" at bounding box center [647, 134] width 115 height 34
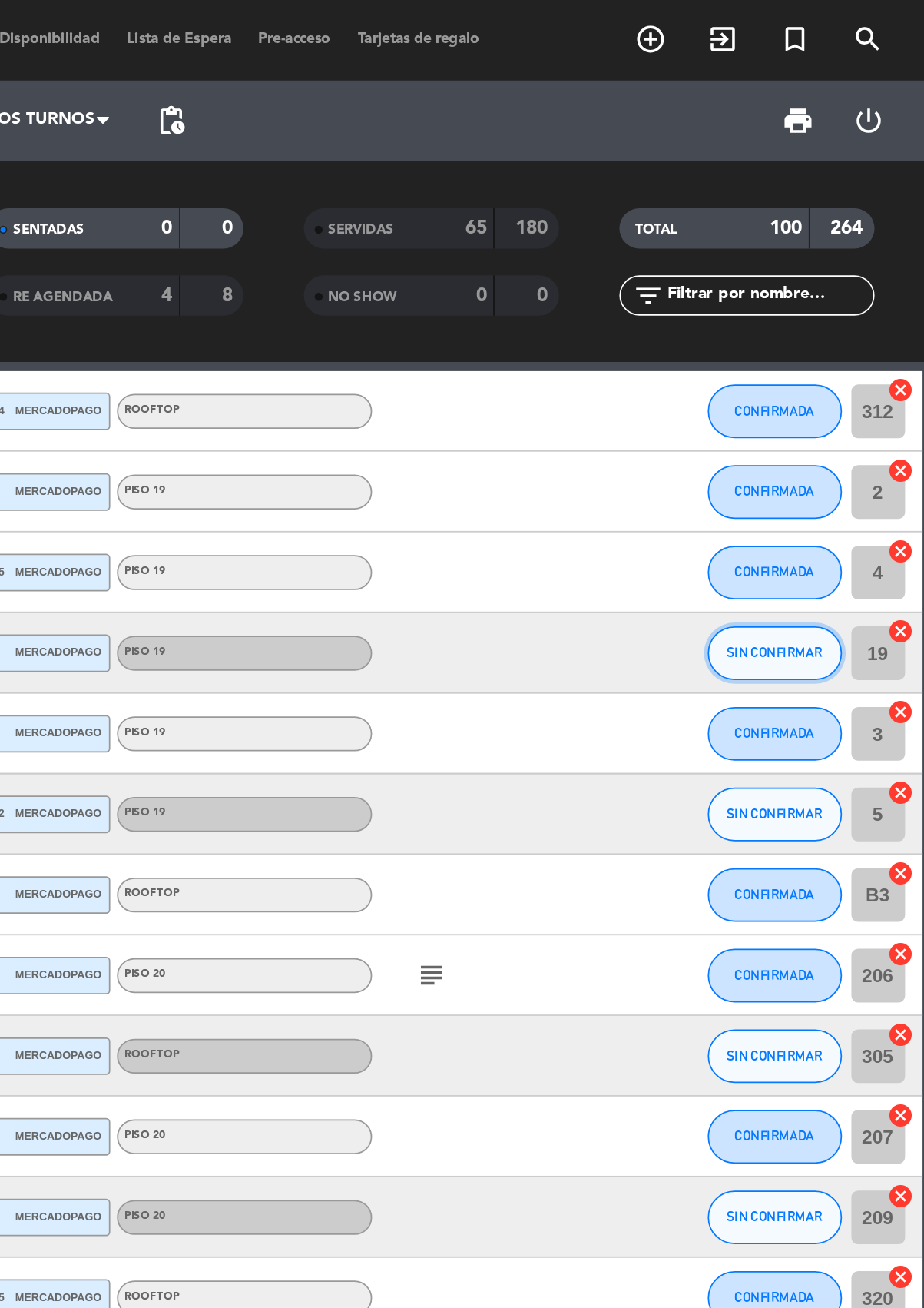
click at [833, 369] on span "SIN CONFIRMAR" at bounding box center [838, 372] width 54 height 9
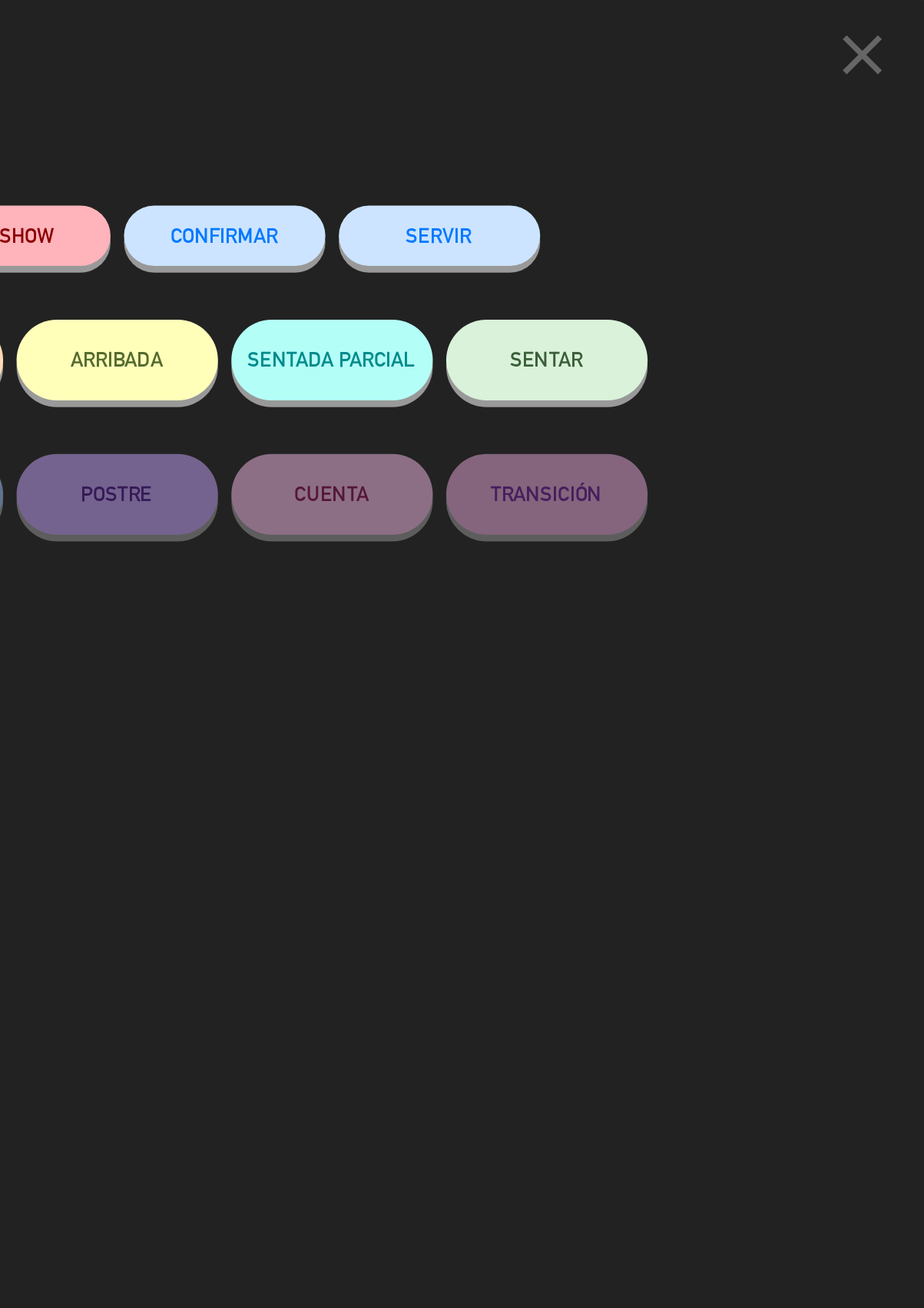
click at [646, 127] on button "SERVIR" at bounding box center [647, 134] width 115 height 34
